Goal: Information Seeking & Learning: Check status

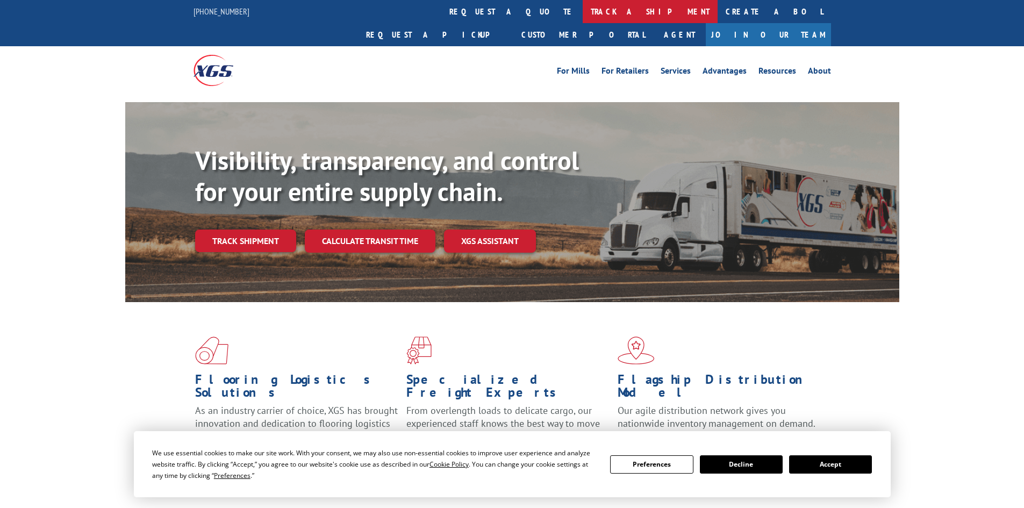
click at [583, 6] on link "track a shipment" at bounding box center [650, 11] width 135 height 23
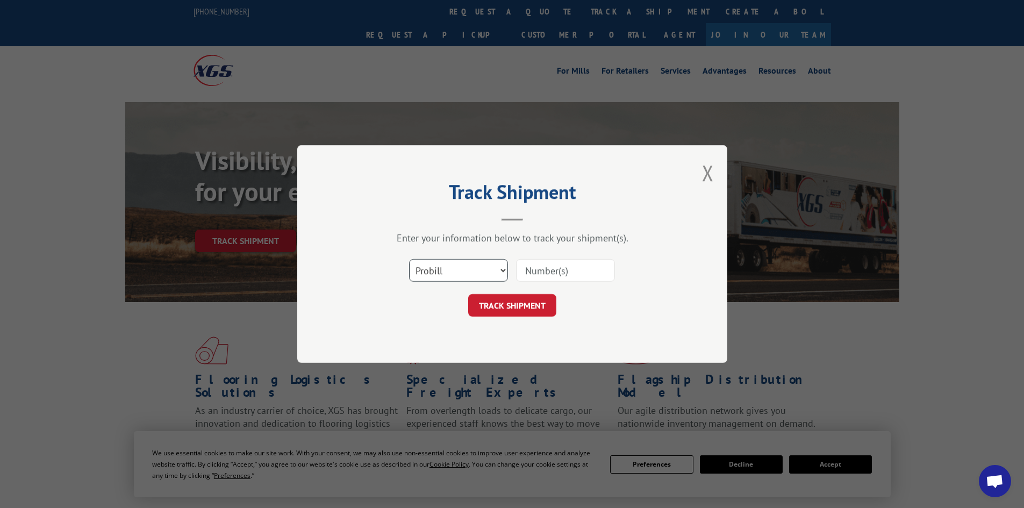
click at [448, 273] on select "Select category... Probill BOL PO" at bounding box center [458, 270] width 99 height 23
select select "bol"
click at [409, 259] on select "Select category... Probill BOL PO" at bounding box center [458, 270] width 99 height 23
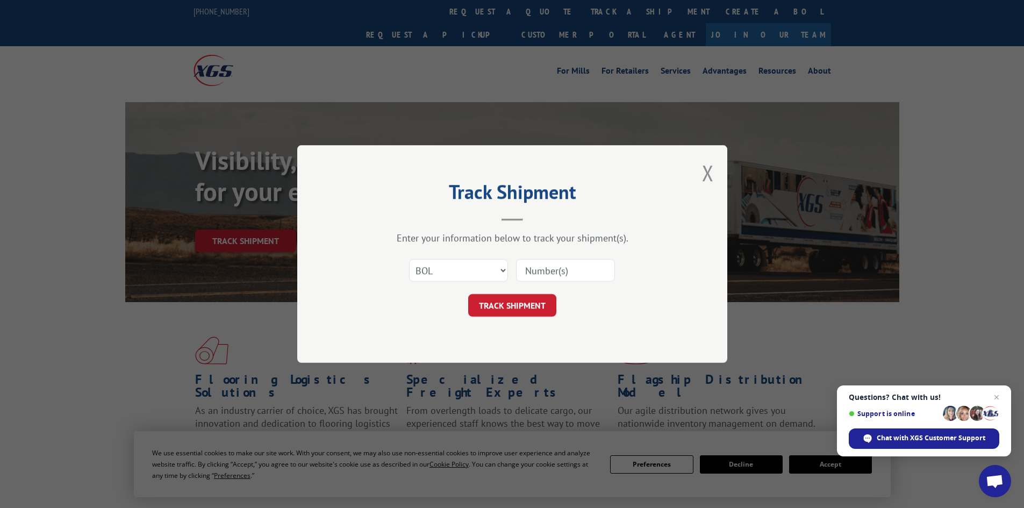
drag, startPoint x: 542, startPoint y: 257, endPoint x: 541, endPoint y: 266, distance: 9.2
click at [542, 259] on div "Select category... Probill BOL PO" at bounding box center [512, 270] width 323 height 35
click at [541, 267] on input at bounding box center [565, 270] width 99 height 23
paste input "7012254"
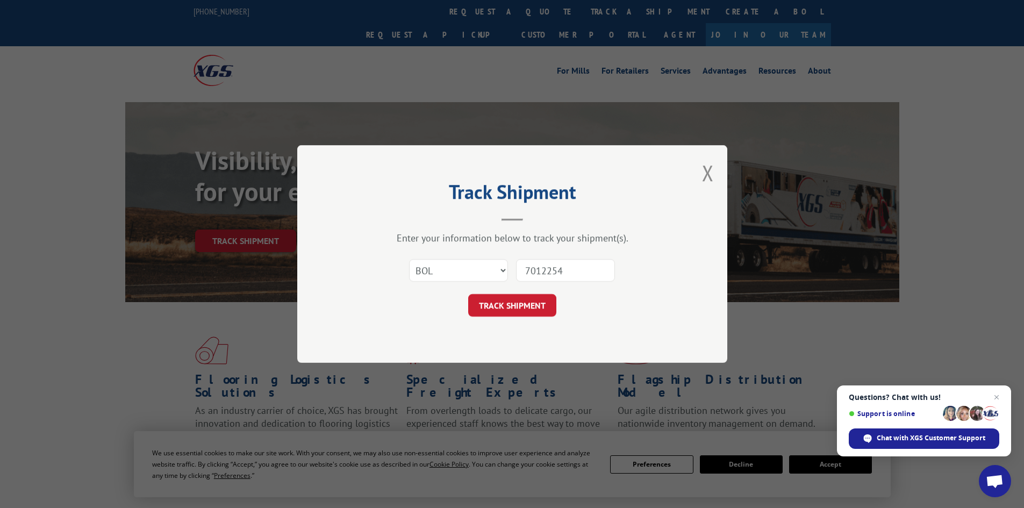
type input "7012254"
click at [509, 320] on div "Track Shipment Enter your information below to track your shipment(s). Select c…" at bounding box center [512, 254] width 430 height 218
click at [511, 308] on button "TRACK SHIPMENT" at bounding box center [512, 305] width 88 height 23
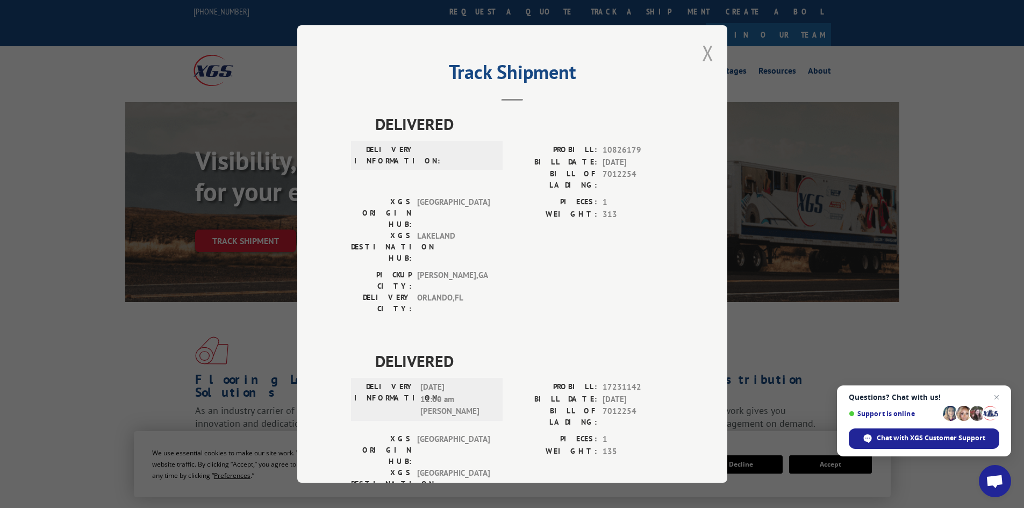
click at [705, 52] on button "Close modal" at bounding box center [708, 53] width 12 height 28
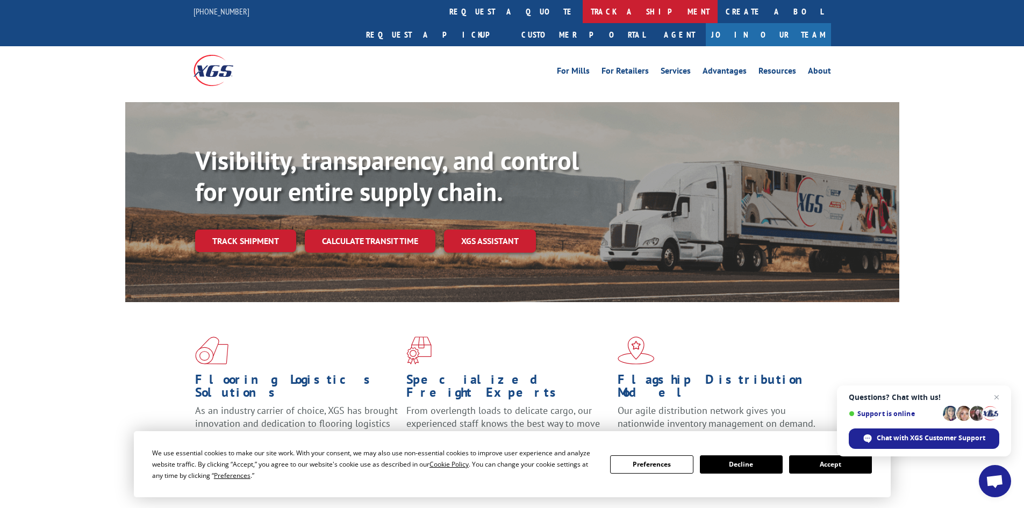
click at [583, 9] on link "track a shipment" at bounding box center [650, 11] width 135 height 23
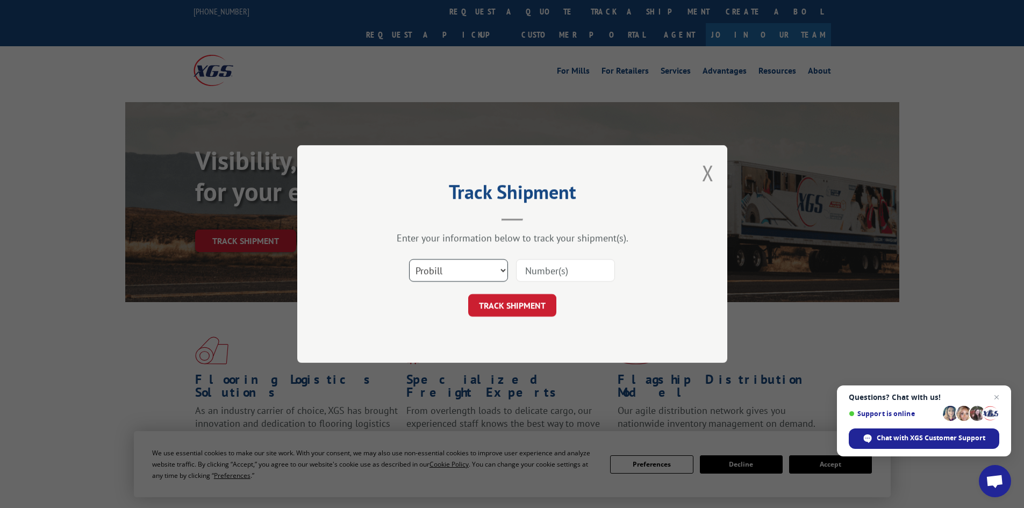
click at [446, 269] on select "Select category... Probill BOL PO" at bounding box center [458, 270] width 99 height 23
select select "bol"
click at [409, 259] on select "Select category... Probill BOL PO" at bounding box center [458, 270] width 99 height 23
click at [557, 266] on input at bounding box center [565, 270] width 99 height 23
paste input "7063879"
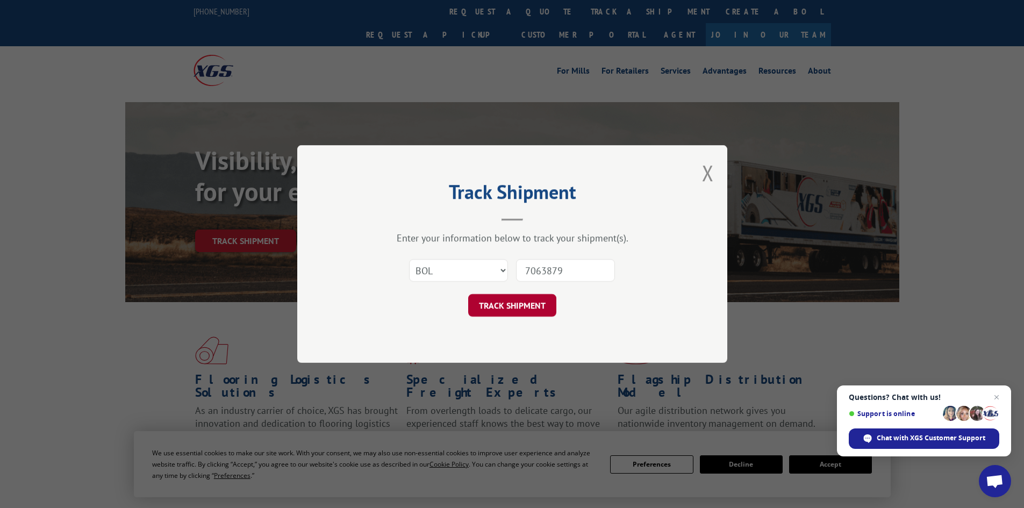
type input "7063879"
click at [519, 305] on button "TRACK SHIPMENT" at bounding box center [512, 305] width 88 height 23
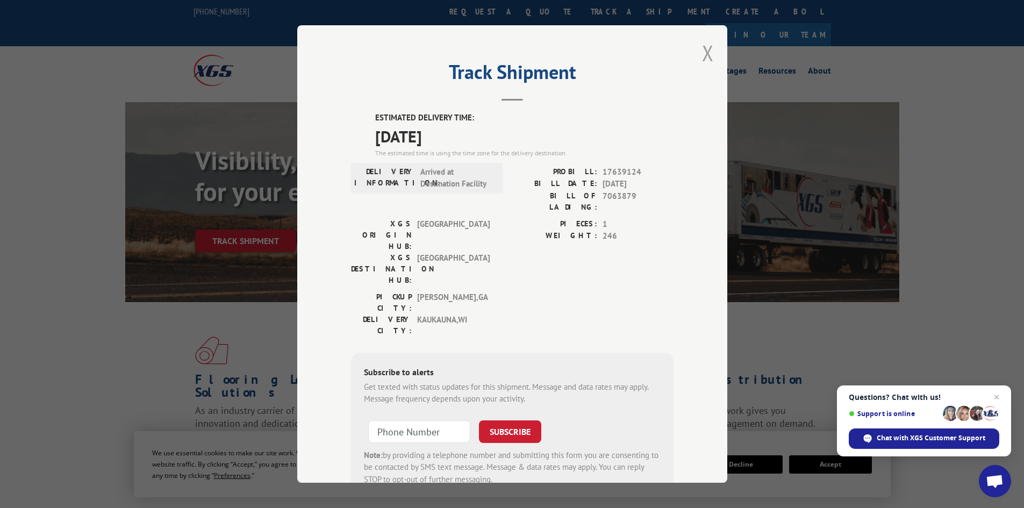
click at [706, 47] on button "Close modal" at bounding box center [708, 53] width 12 height 28
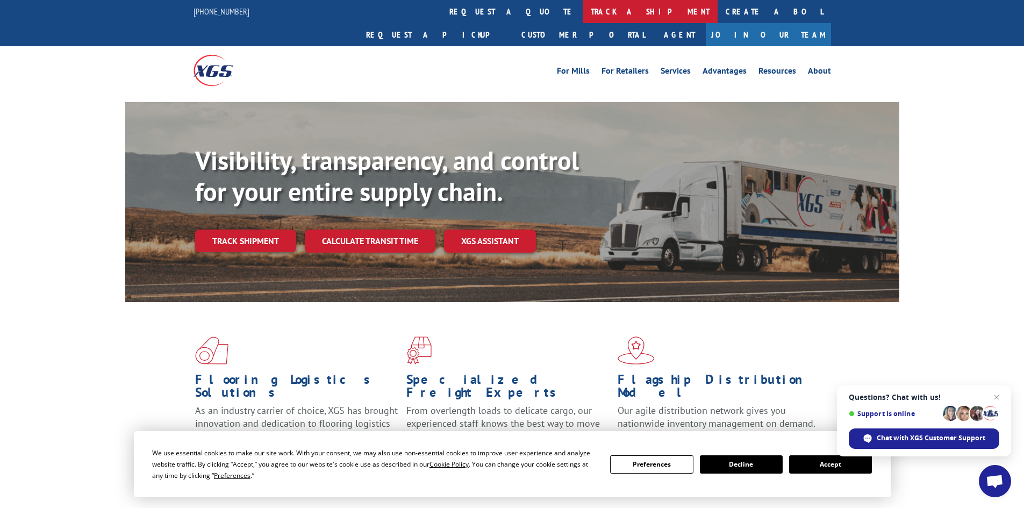
click at [583, 10] on link "track a shipment" at bounding box center [650, 11] width 135 height 23
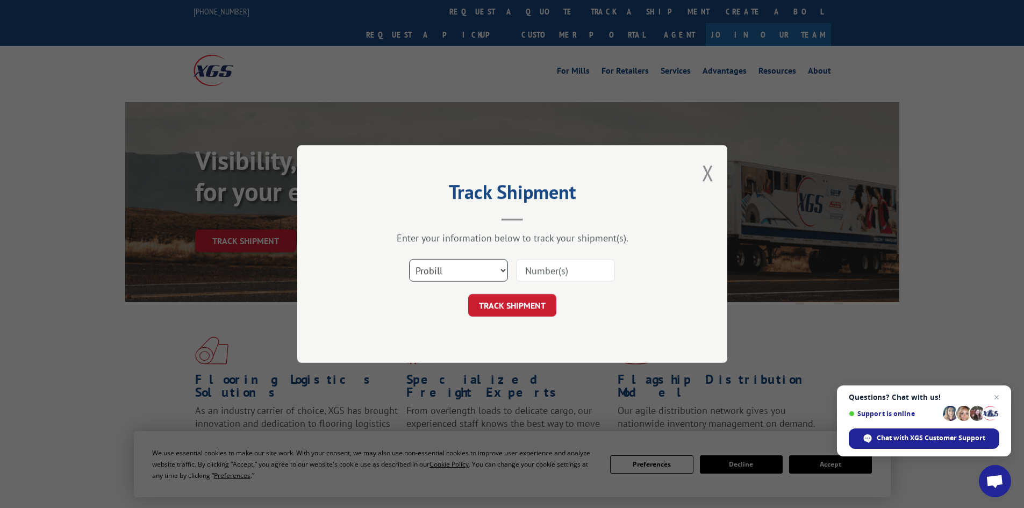
click at [468, 269] on select "Select category... Probill BOL PO" at bounding box center [458, 270] width 99 height 23
select select "bol"
click at [409, 259] on select "Select category... Probill BOL PO" at bounding box center [458, 270] width 99 height 23
click at [541, 270] on input at bounding box center [565, 270] width 99 height 23
paste input "7063686"
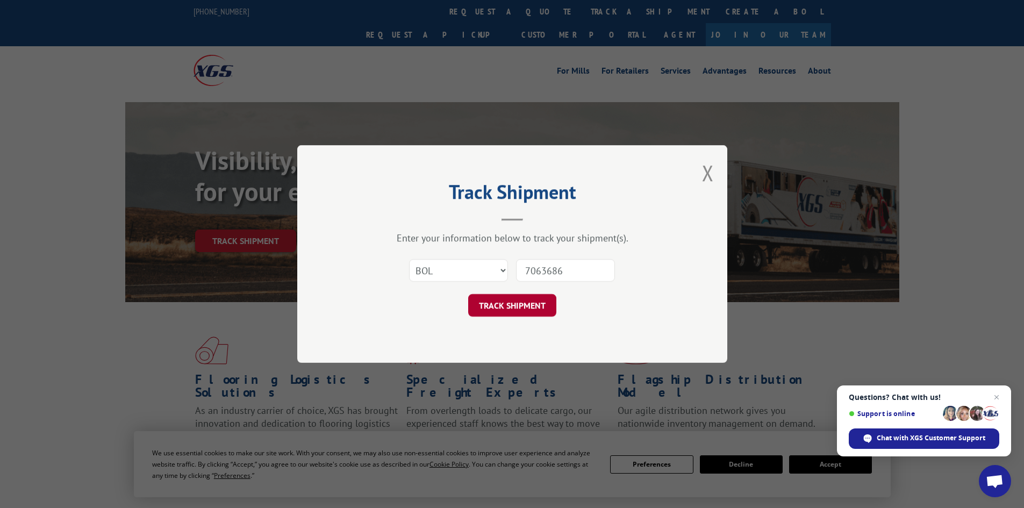
type input "7063686"
click at [490, 302] on button "TRACK SHIPMENT" at bounding box center [512, 305] width 88 height 23
